Goal: Navigation & Orientation: Find specific page/section

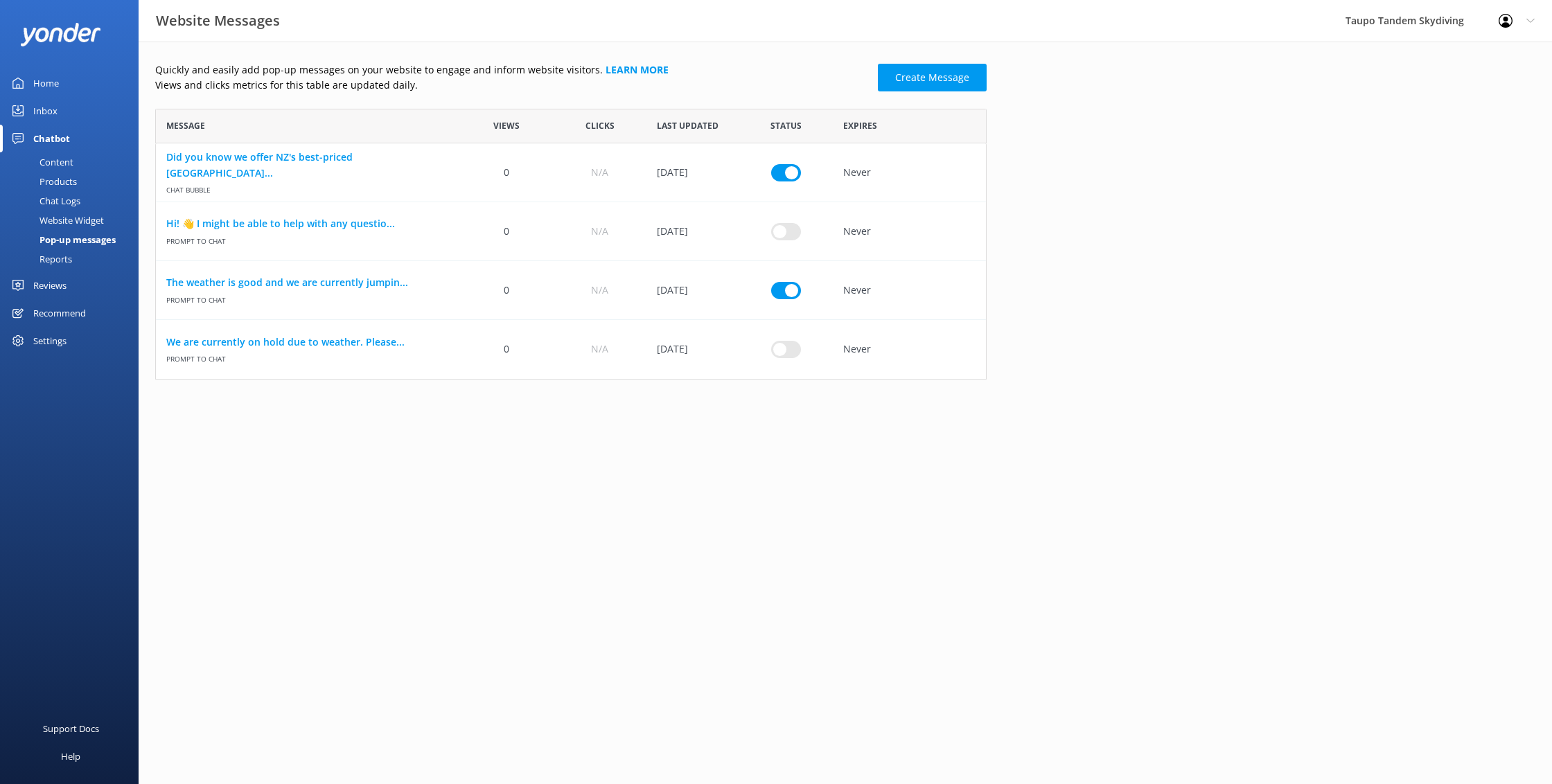
scroll to position [271, 831]
click at [54, 179] on div "Products" at bounding box center [42, 182] width 69 height 19
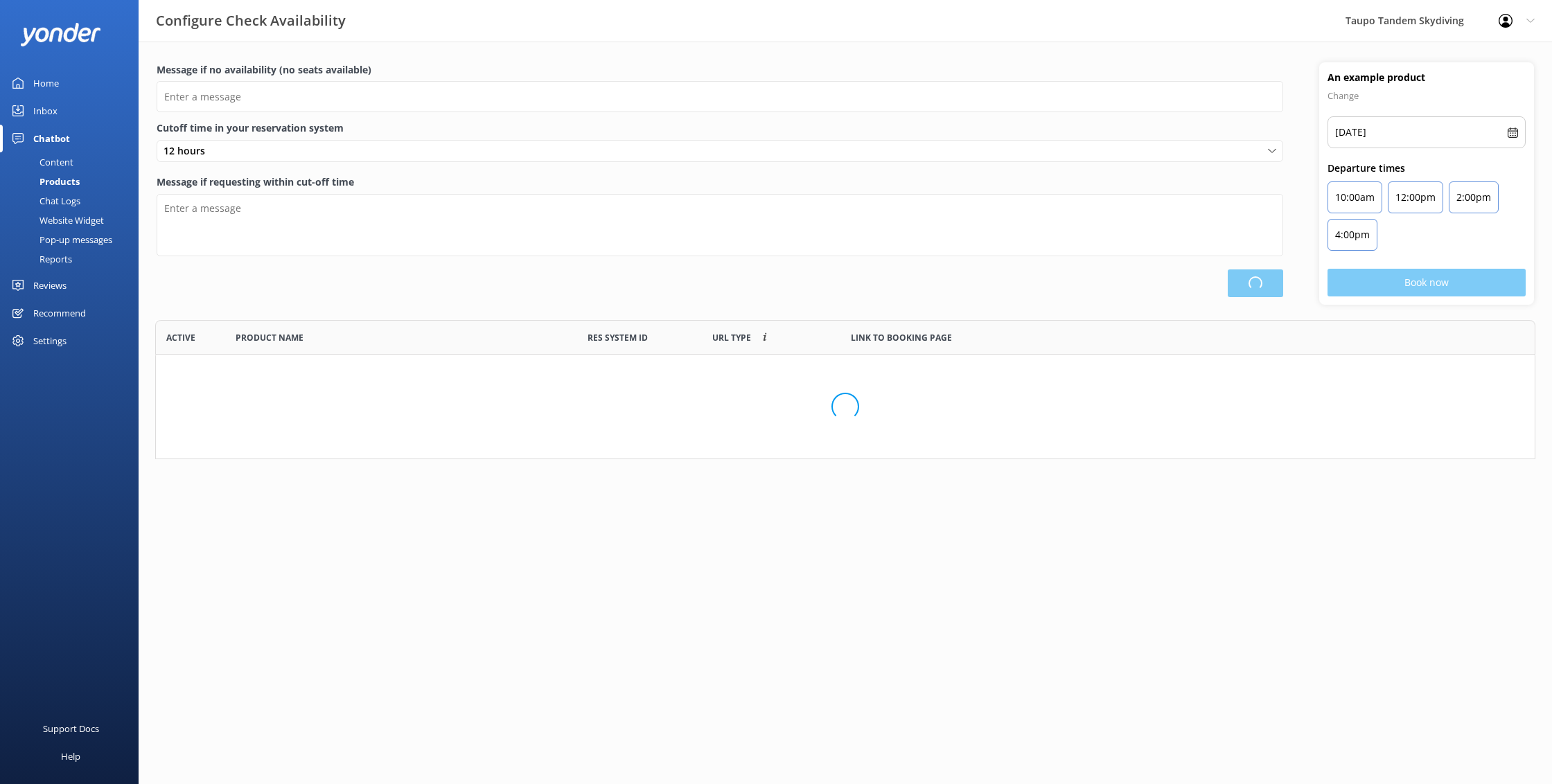
scroll to position [0, 1]
click at [62, 164] on div "Content" at bounding box center [41, 162] width 65 height 19
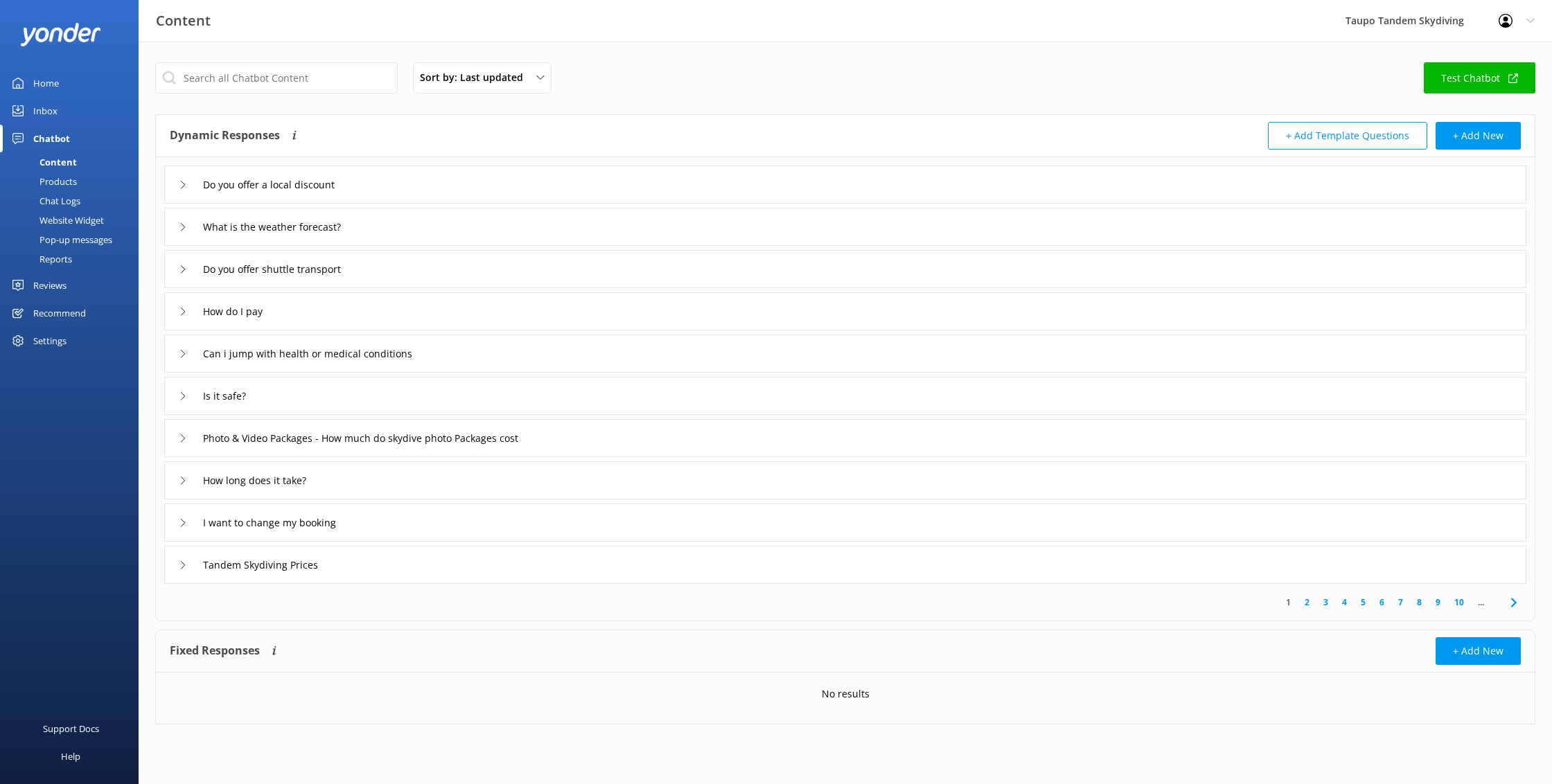
click at [85, 198] on link "Chat Logs" at bounding box center [74, 201] width 130 height 19
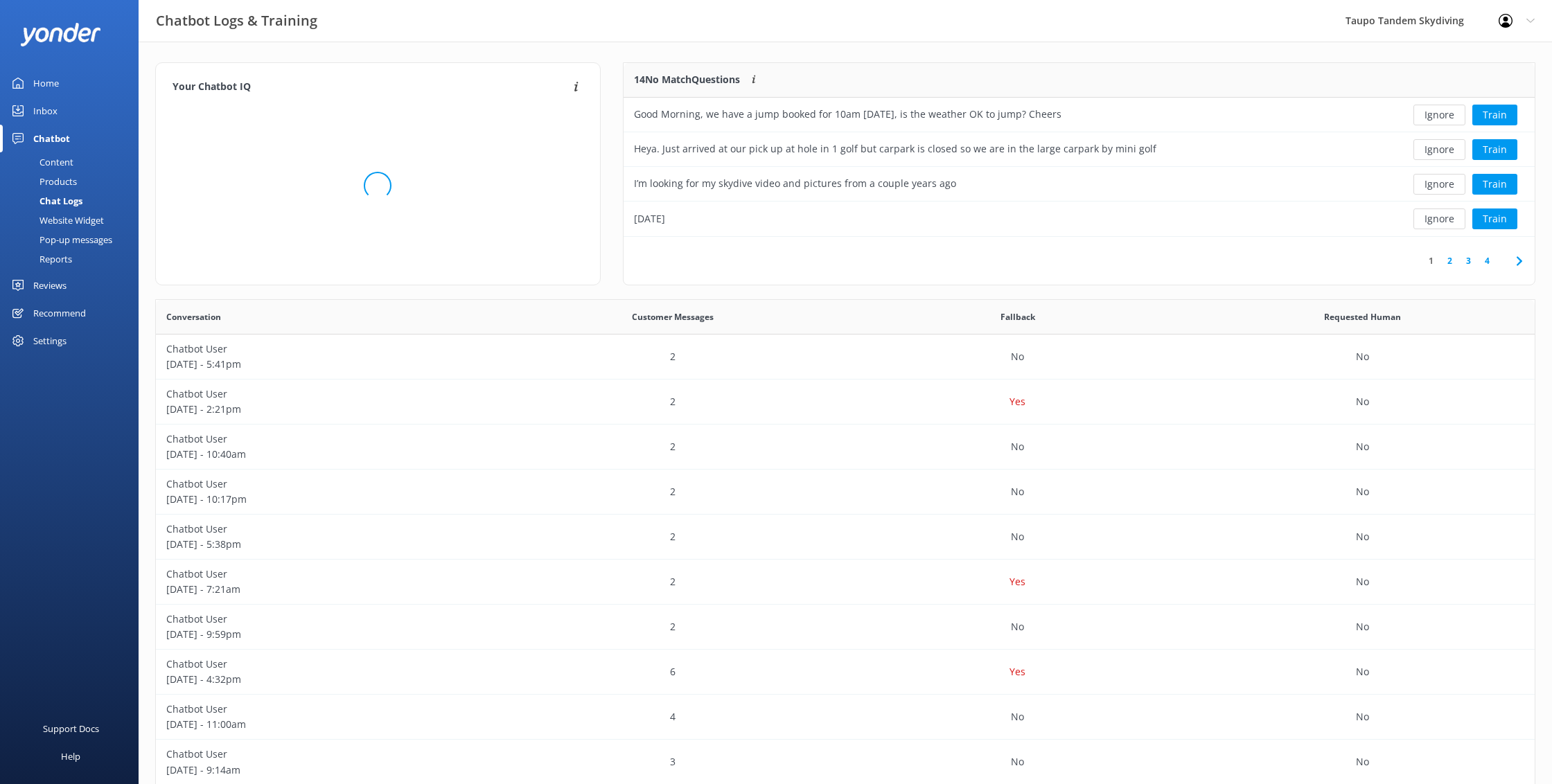
scroll to position [174, 912]
